Goal: Information Seeking & Learning: Learn about a topic

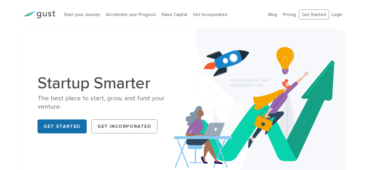
click at [75, 121] on link "Get Started" at bounding box center [62, 127] width 49 height 14
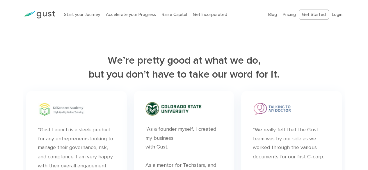
scroll to position [1513, 0]
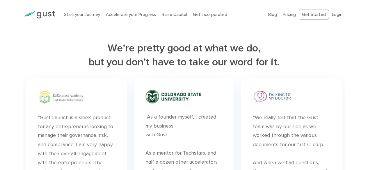
click at [48, 103] on img at bounding box center [61, 97] width 47 height 15
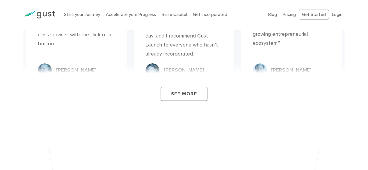
scroll to position [2182, 0]
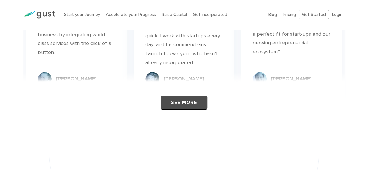
click at [175, 96] on link "See More" at bounding box center [184, 103] width 47 height 14
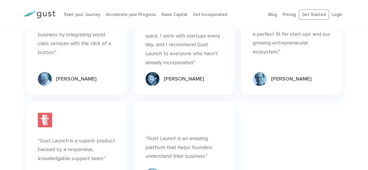
click at [157, 106] on div "“ “Gust Launch is an amazing platform that helps founders understand their busi…" at bounding box center [184, 146] width 100 height 89
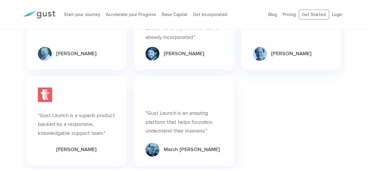
scroll to position [2241, 0]
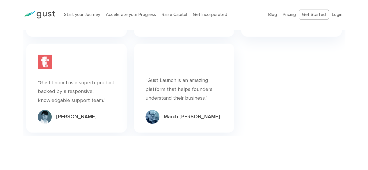
click at [175, 113] on div "March [PERSON_NAME]" at bounding box center [192, 116] width 56 height 7
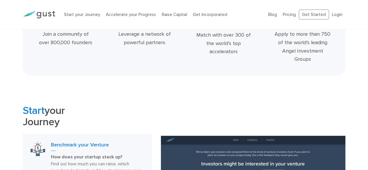
scroll to position [0, 0]
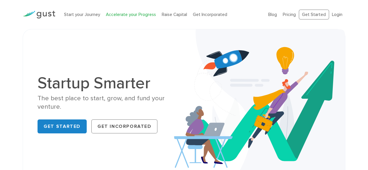
click at [136, 15] on link "Accelerate your Progress" at bounding box center [131, 14] width 50 height 5
click at [76, 123] on link "Get Started" at bounding box center [62, 127] width 49 height 14
